Goal: Complete application form

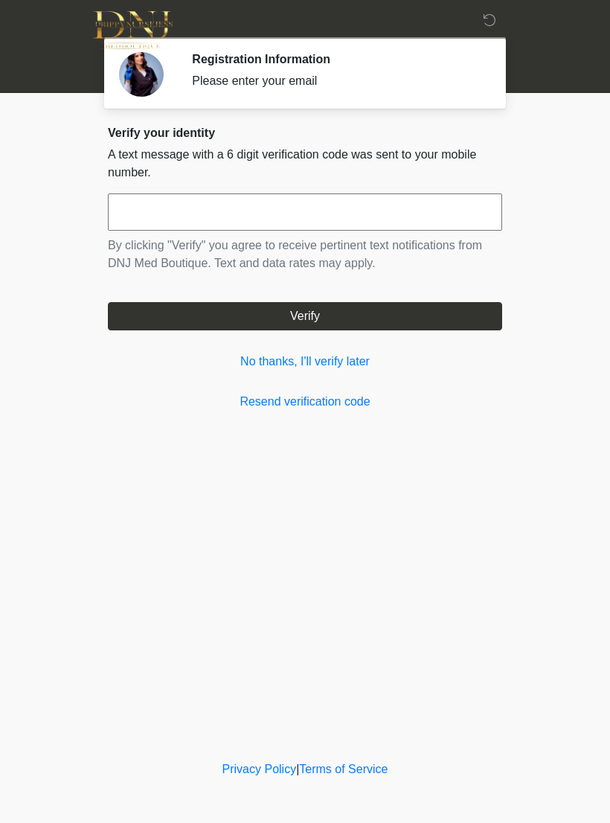
click at [330, 208] on input "text" at bounding box center [305, 211] width 394 height 37
type input "******"
click at [449, 310] on button "Verify" at bounding box center [305, 316] width 394 height 28
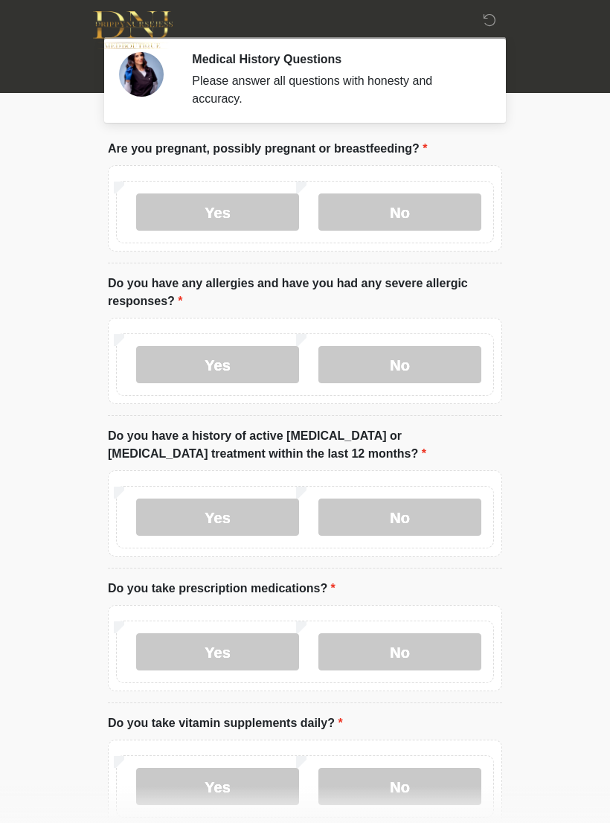
click at [435, 210] on label "No" at bounding box center [399, 211] width 163 height 37
click at [433, 358] on label "No" at bounding box center [399, 364] width 163 height 37
click at [435, 499] on label "No" at bounding box center [399, 517] width 163 height 37
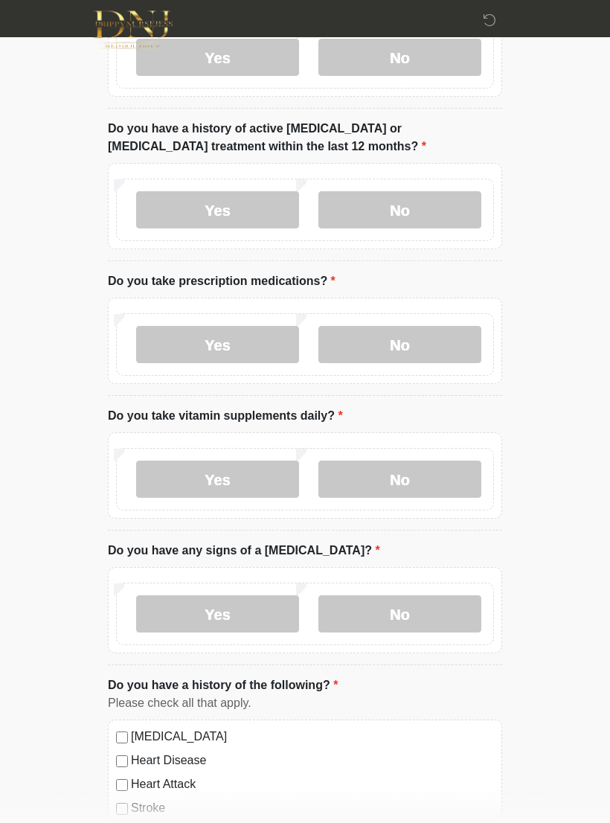
scroll to position [307, 0]
click at [424, 337] on label "No" at bounding box center [399, 344] width 163 height 37
click at [225, 480] on label "Yes" at bounding box center [217, 478] width 163 height 37
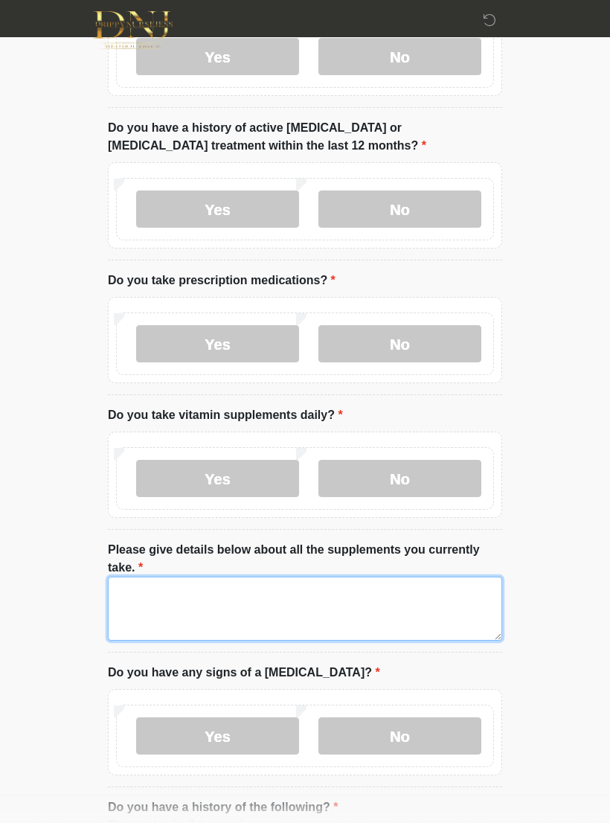
click at [317, 600] on textarea "Please give details below about all the supplements you currently take." at bounding box center [305, 609] width 394 height 64
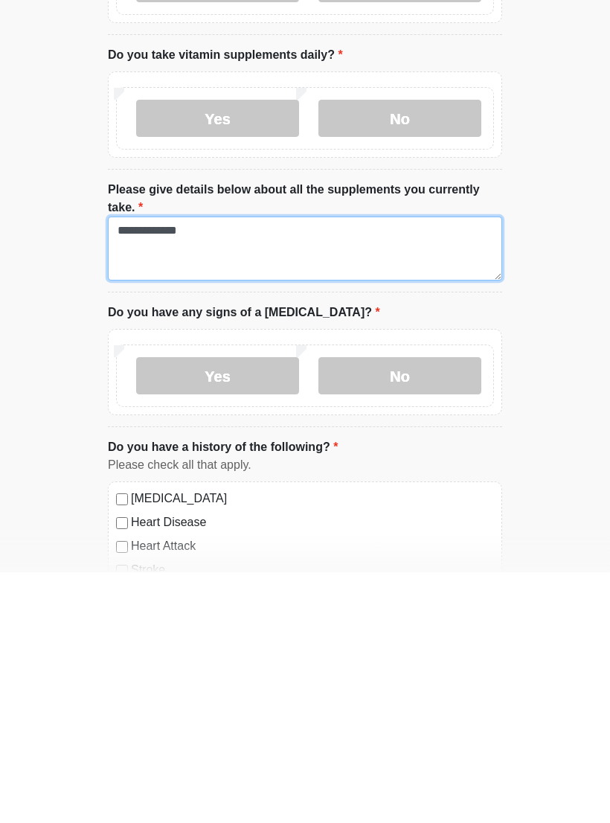
type textarea "**********"
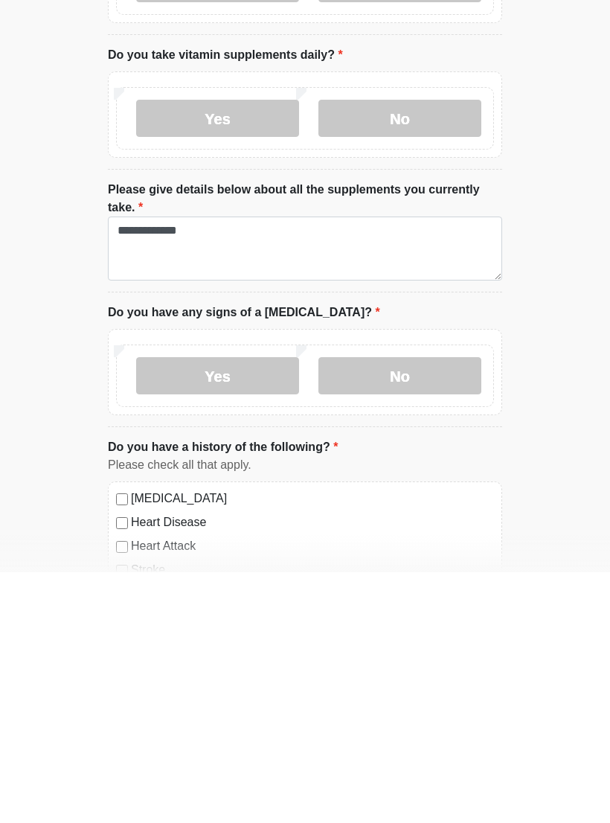
click at [429, 608] on label "No" at bounding box center [399, 626] width 163 height 37
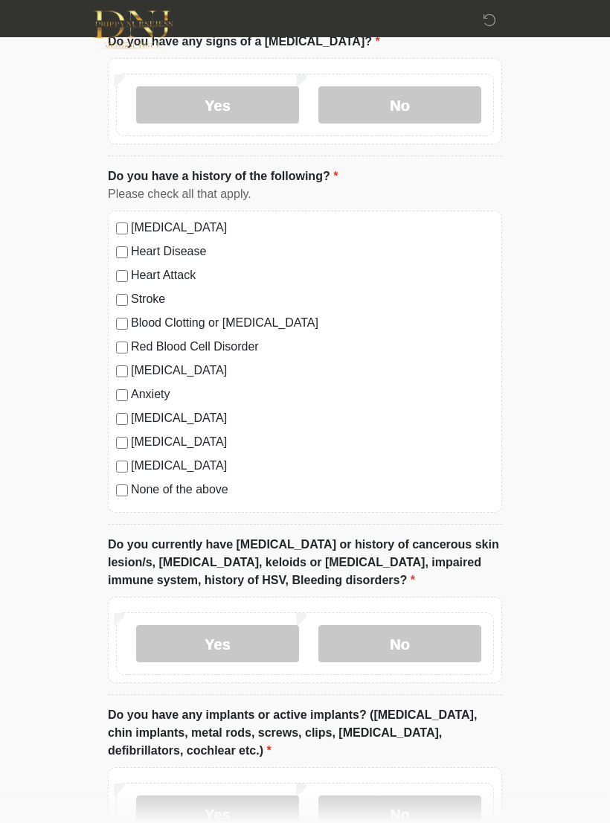
scroll to position [943, 0]
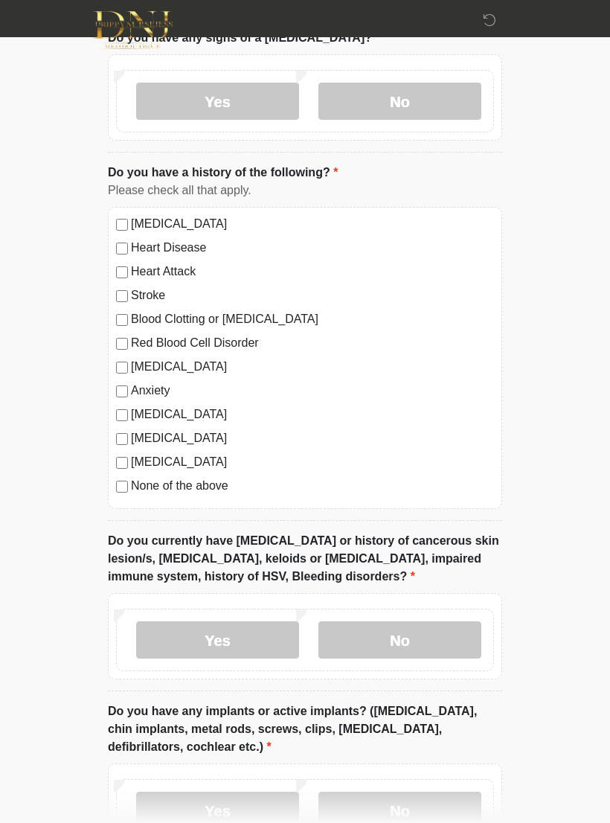
click at [440, 638] on label "No" at bounding box center [399, 639] width 163 height 37
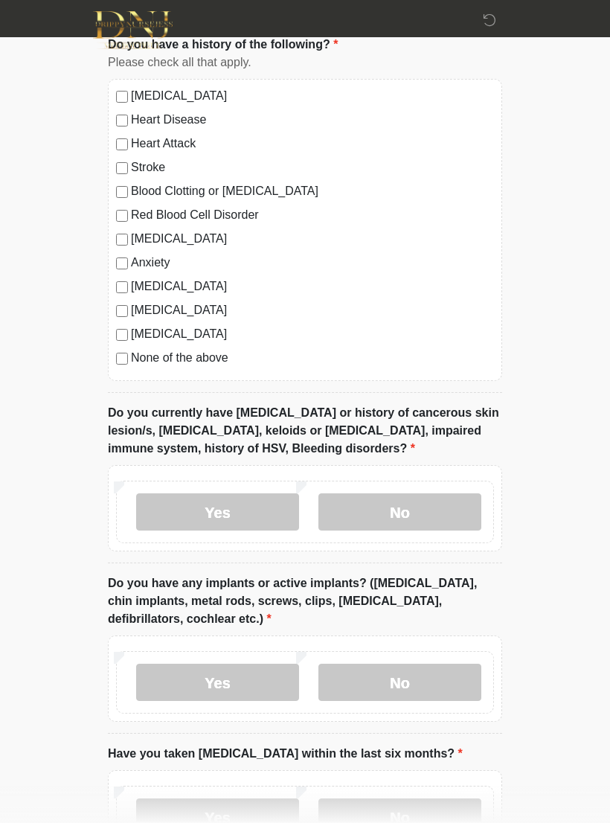
scroll to position [1115, 0]
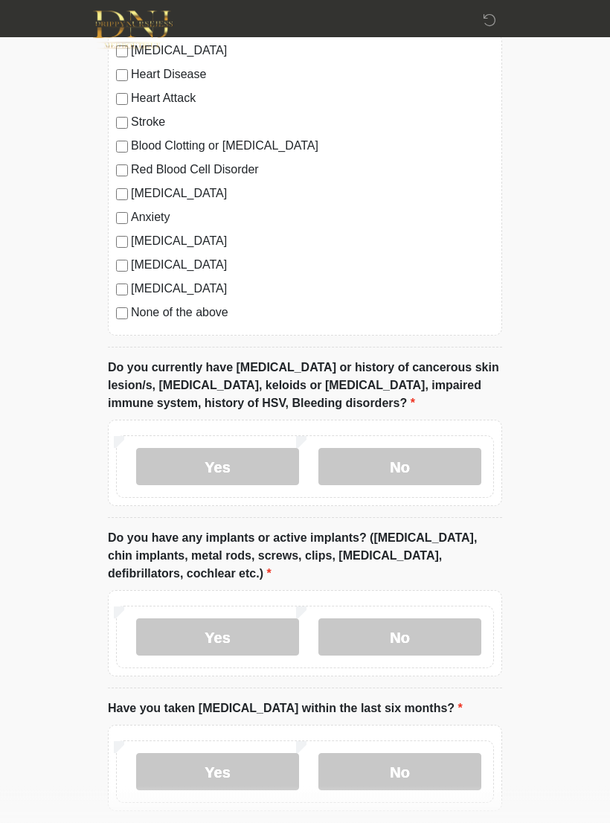
click at [444, 629] on label "No" at bounding box center [399, 637] width 163 height 37
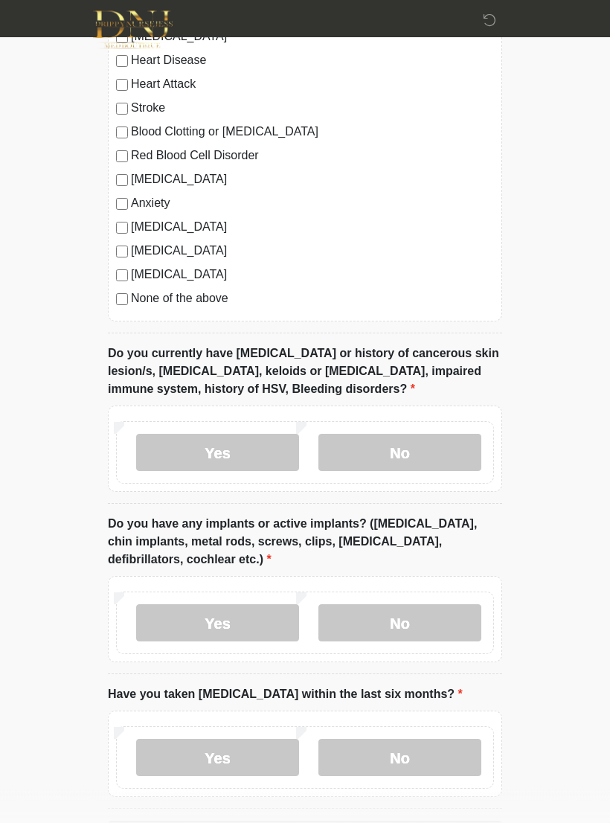
scroll to position [1210, 0]
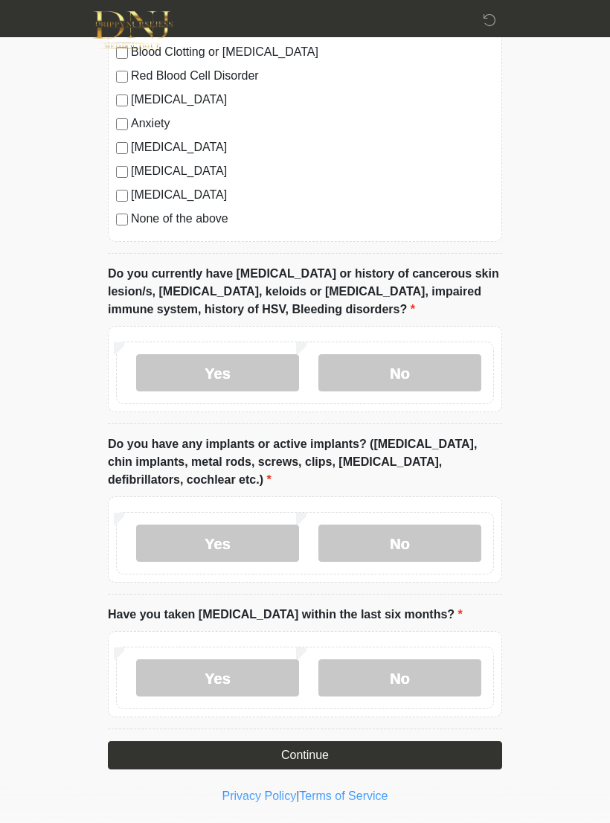
click at [449, 670] on label "No" at bounding box center [399, 677] width 163 height 37
click at [454, 743] on button "Continue" at bounding box center [305, 755] width 394 height 28
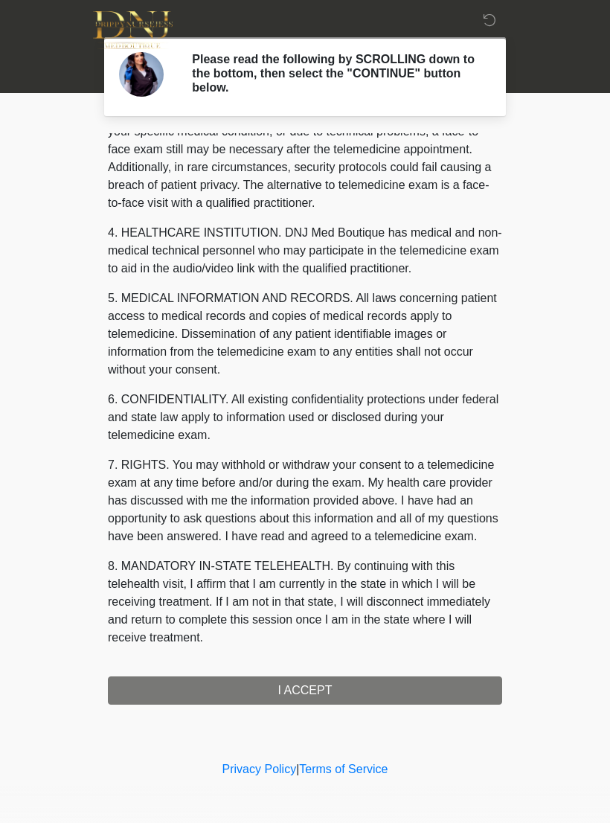
scroll to position [338, 0]
click at [347, 689] on button "I ACCEPT" at bounding box center [305, 690] width 394 height 28
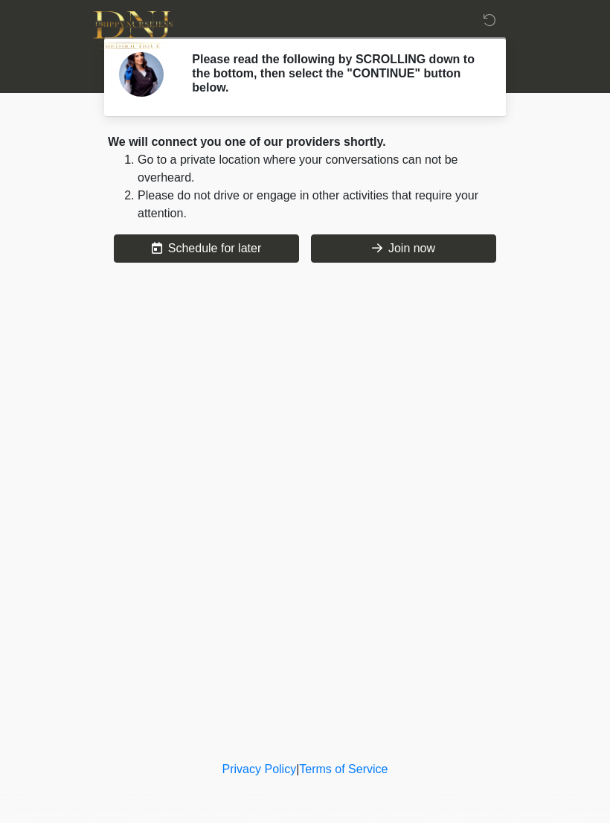
click at [388, 681] on div "‎ ‎ Please read the following by SCROLLING down to the bottom, then select the …" at bounding box center [305, 379] width 446 height 728
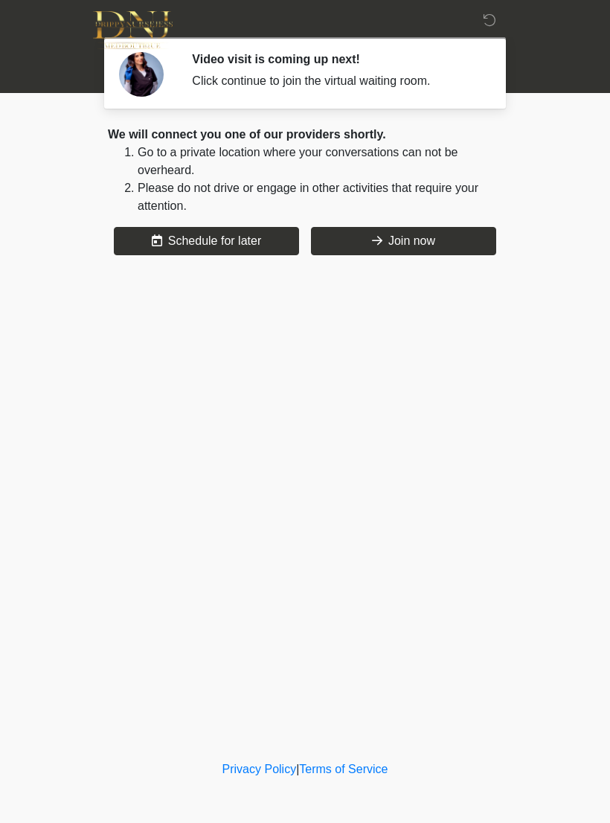
click at [457, 245] on button "Join now" at bounding box center [403, 241] width 185 height 28
